Goal: Transaction & Acquisition: Download file/media

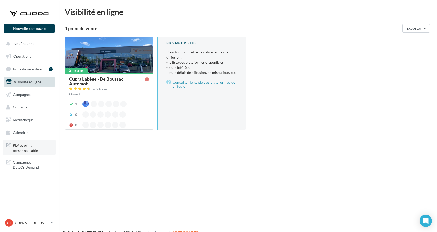
click at [35, 151] on span "PLV et print personnalisable" at bounding box center [33, 147] width 40 height 11
click at [30, 149] on span "PLV et print personnalisable" at bounding box center [33, 147] width 40 height 11
click at [38, 119] on link "Médiathèque" at bounding box center [29, 120] width 53 height 11
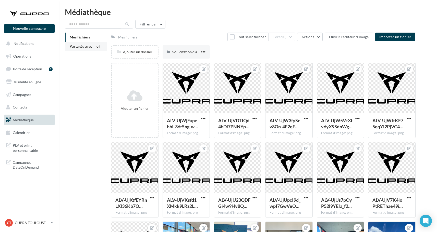
click at [95, 46] on span "Partagés avec moi" at bounding box center [85, 46] width 30 height 4
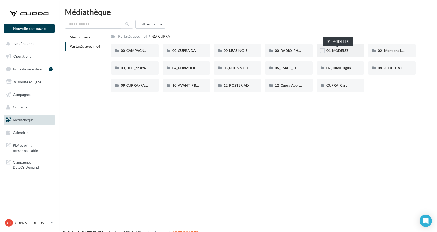
click at [347, 48] on span "01_MODELES" at bounding box center [337, 50] width 22 height 4
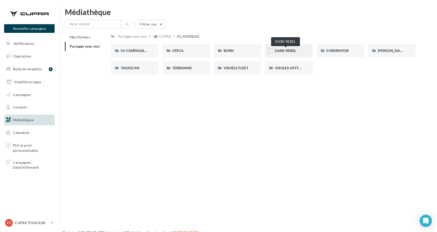
click at [294, 49] on span "DARK REBEL" at bounding box center [285, 50] width 21 height 4
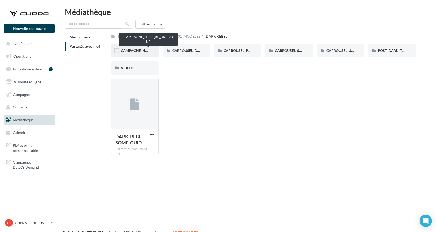
click at [138, 50] on span "CAMPAGNE_HERE_BE_DRAGONS" at bounding box center [149, 50] width 56 height 4
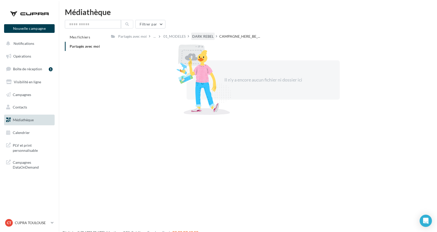
click at [210, 38] on div "DARK REBEL" at bounding box center [202, 36] width 21 height 5
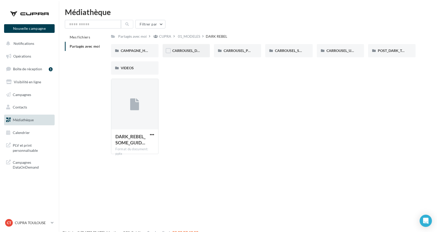
click at [175, 53] on div "CARROUSEL_DARK_LIGHT" at bounding box center [186, 50] width 28 height 5
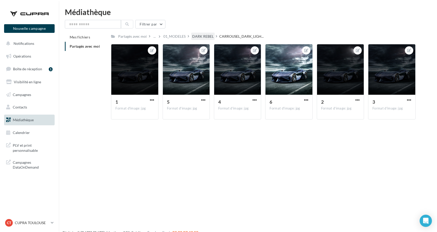
click at [197, 40] on div "DARK REBEL" at bounding box center [202, 36] width 23 height 7
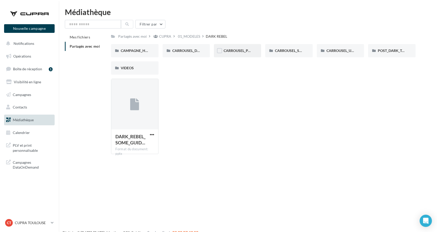
click at [246, 55] on div "CARROUSEL_PAU" at bounding box center [237, 50] width 47 height 13
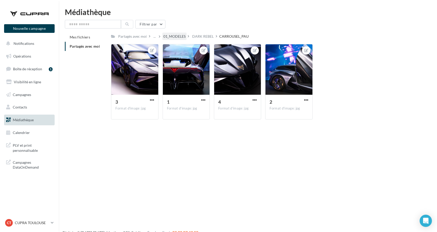
click at [176, 37] on div "01_MODELES" at bounding box center [174, 36] width 22 height 5
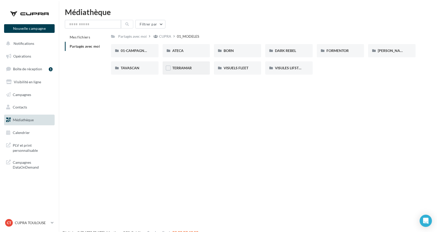
click at [200, 69] on div "TERRAMAR" at bounding box center [186, 68] width 28 height 5
click at [146, 50] on div "01-IMAGES" at bounding box center [135, 50] width 28 height 5
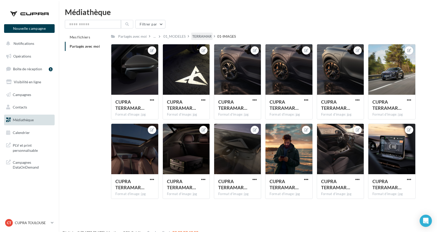
click at [202, 35] on div "TERRAMAR" at bounding box center [201, 36] width 19 height 5
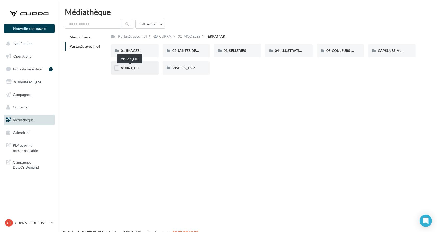
click at [136, 67] on span "Visuels_HD" at bounding box center [130, 68] width 18 height 4
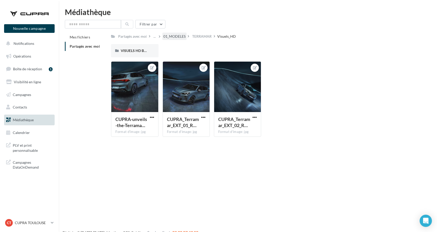
click at [182, 38] on div "01_MODELES" at bounding box center [174, 36] width 22 height 5
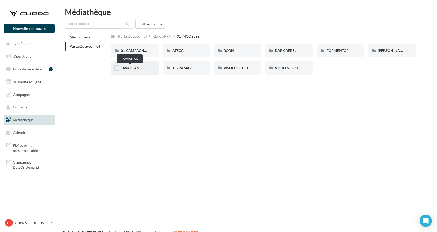
click at [135, 68] on span "TAVASCAN" at bounding box center [130, 68] width 19 height 4
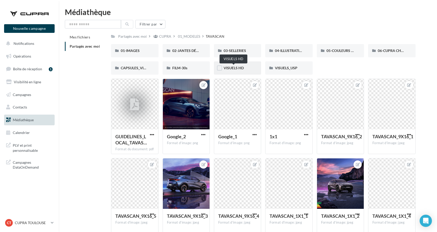
click at [236, 66] on span "VISUELS HD" at bounding box center [234, 68] width 20 height 4
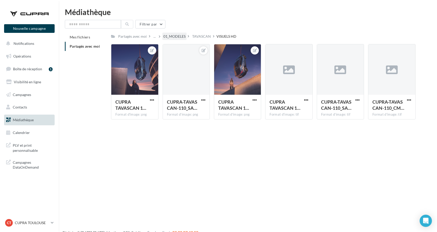
click at [183, 36] on div "01_MODELES" at bounding box center [174, 36] width 22 height 5
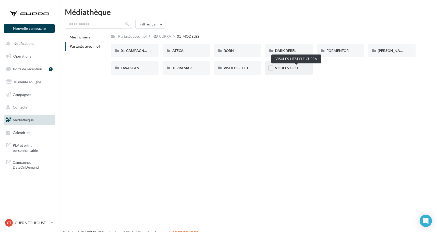
click at [294, 68] on span "VISULES LIFSTYLE CUPRA" at bounding box center [296, 68] width 43 height 4
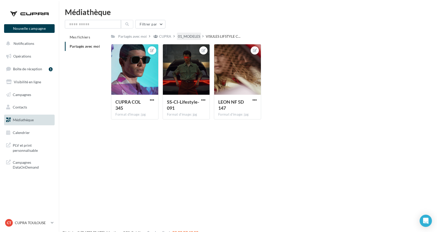
click at [195, 39] on div "01_MODELES" at bounding box center [189, 36] width 24 height 7
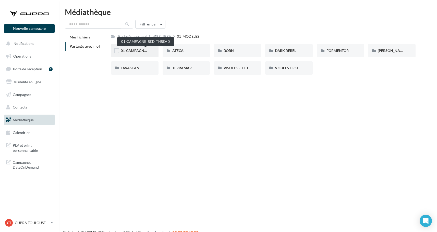
click at [140, 52] on span "01-CAMPAGNE_RED_THREAD" at bounding box center [146, 50] width 50 height 4
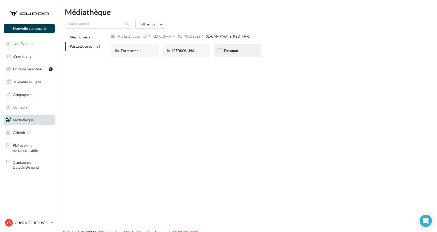
click at [229, 48] on div "Terramar" at bounding box center [237, 50] width 47 height 13
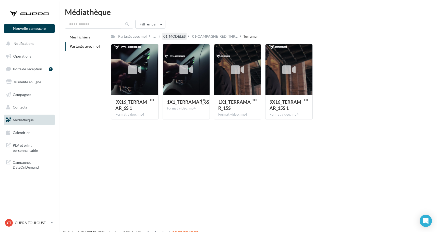
click at [183, 38] on div "01_MODELES" at bounding box center [174, 36] width 22 height 5
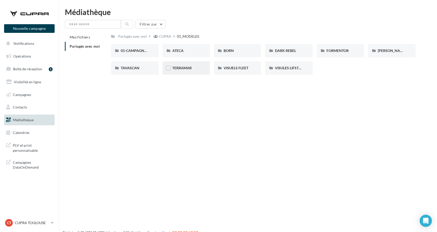
click at [195, 69] on div "TERRAMAR" at bounding box center [186, 68] width 28 height 5
click at [146, 51] on div "01-IMAGES" at bounding box center [135, 50] width 28 height 5
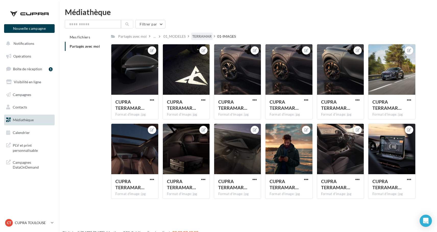
click at [209, 36] on div "TERRAMAR" at bounding box center [201, 36] width 19 height 5
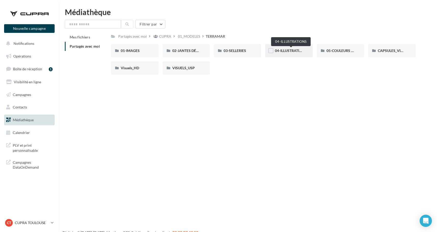
click at [286, 50] on span "04-ILLUSTRATIONS" at bounding box center [291, 50] width 32 height 4
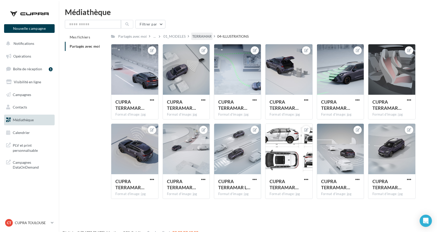
click at [193, 36] on div "TERRAMAR" at bounding box center [201, 36] width 21 height 7
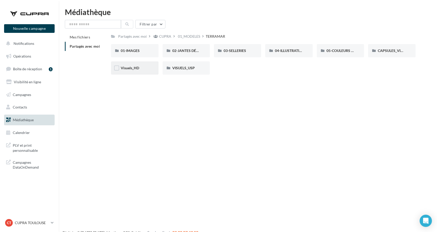
click at [149, 70] on div "Visuels_HD" at bounding box center [135, 68] width 28 height 5
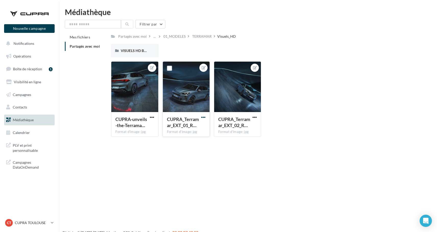
click at [202, 118] on span "button" at bounding box center [203, 117] width 4 height 4
click at [186, 139] on button "Télécharger" at bounding box center [180, 140] width 54 height 13
click at [186, 35] on div "01_MODELES" at bounding box center [174, 36] width 22 height 5
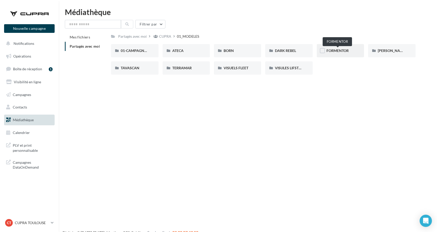
click at [333, 52] on span "FORMENTOR" at bounding box center [337, 50] width 22 height 4
click at [286, 71] on div "VISUELS HD BORMURES" at bounding box center [288, 67] width 47 height 13
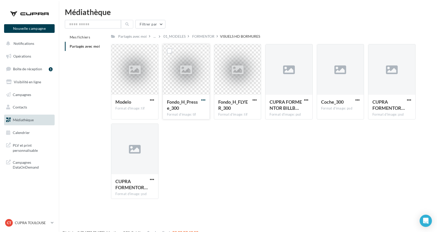
click at [205, 99] on span "button" at bounding box center [203, 100] width 4 height 4
click at [195, 111] on button "Télécharger" at bounding box center [180, 110] width 51 height 13
click at [407, 100] on span "button" at bounding box center [409, 100] width 4 height 4
click at [388, 106] on button "Télécharger" at bounding box center [386, 110] width 51 height 13
click at [359, 100] on span "button" at bounding box center [357, 100] width 4 height 4
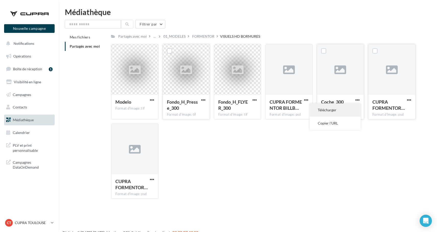
click at [349, 110] on button "Télécharger" at bounding box center [335, 110] width 51 height 13
click at [202, 38] on div "FORMENTOR" at bounding box center [203, 36] width 22 height 5
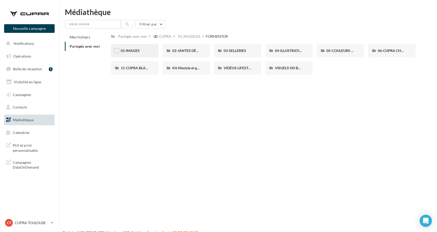
click at [143, 55] on div "01-IMAGES" at bounding box center [134, 50] width 47 height 13
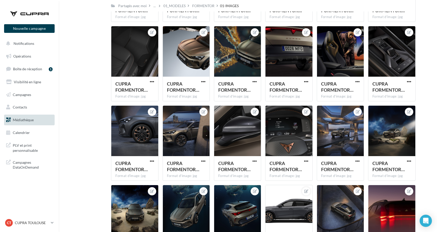
scroll to position [492, 0]
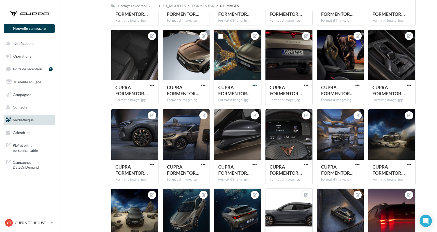
click at [254, 87] on span "button" at bounding box center [254, 85] width 4 height 4
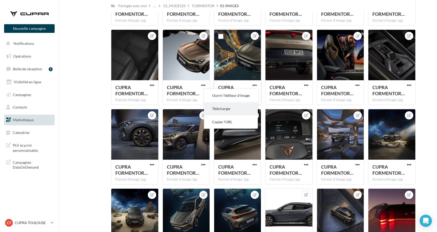
click at [228, 112] on button "Télécharger" at bounding box center [231, 108] width 54 height 13
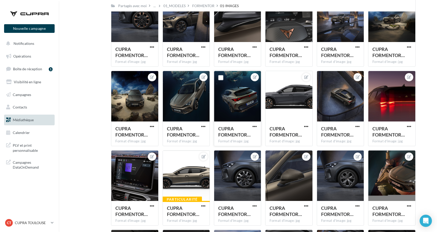
scroll to position [613, 0]
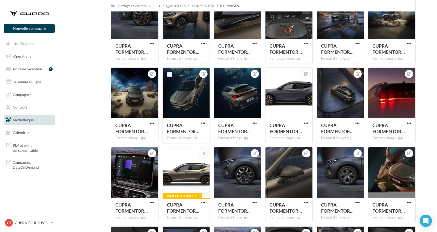
click at [205, 123] on span "button" at bounding box center [203, 123] width 4 height 4
click at [194, 142] on button "Télécharger" at bounding box center [180, 146] width 54 height 13
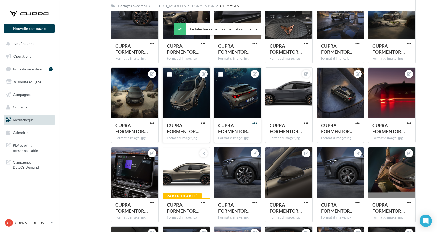
click at [253, 125] on span "button" at bounding box center [254, 123] width 4 height 4
click at [230, 147] on button "Télécharger" at bounding box center [231, 146] width 54 height 13
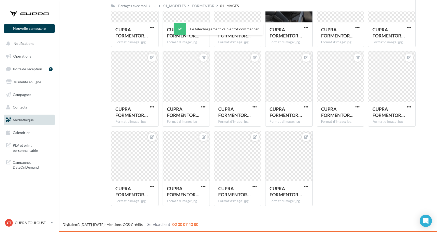
scroll to position [1028, 0]
